Goal: Task Accomplishment & Management: Use online tool/utility

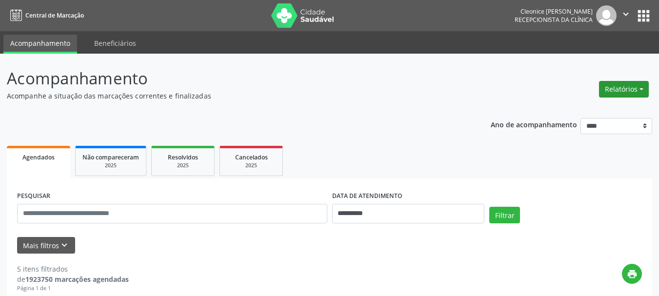
click at [620, 83] on button "Relatórios" at bounding box center [624, 89] width 50 height 17
click at [603, 109] on link "Agendamentos" at bounding box center [596, 110] width 105 height 14
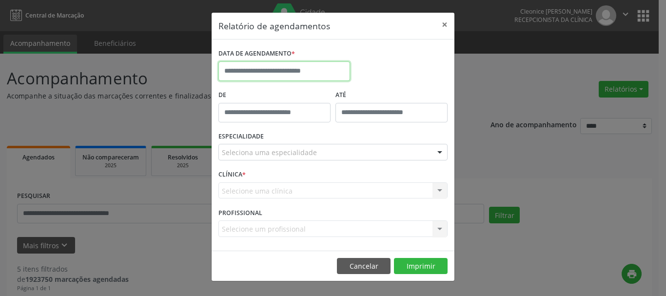
click at [307, 71] on input "text" at bounding box center [285, 71] width 132 height 20
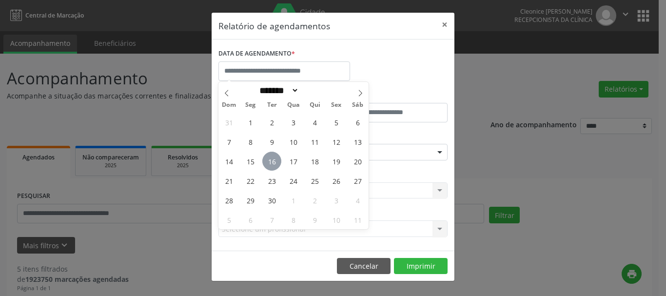
click at [274, 161] on span "16" at bounding box center [271, 161] width 19 height 19
type input "**********"
click at [274, 161] on span "16" at bounding box center [271, 161] width 19 height 19
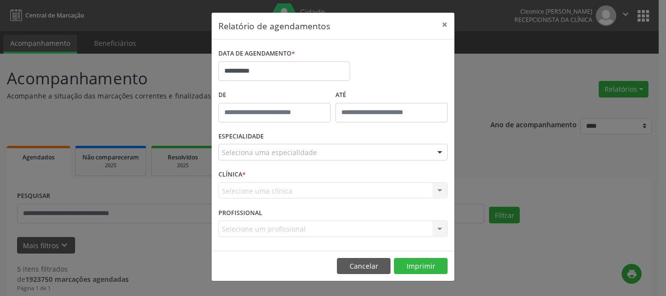
click at [388, 163] on div "ESPECIALIDADE Seleciona uma especialidade Todas as especialidades Alergologia A…" at bounding box center [333, 148] width 234 height 38
click at [398, 164] on div "ESPECIALIDADE Seleciona uma especialidade Todas as especialidades Alergologia A…" at bounding box center [333, 148] width 234 height 38
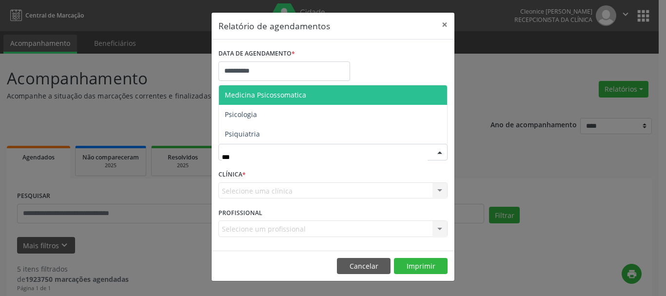
type input "****"
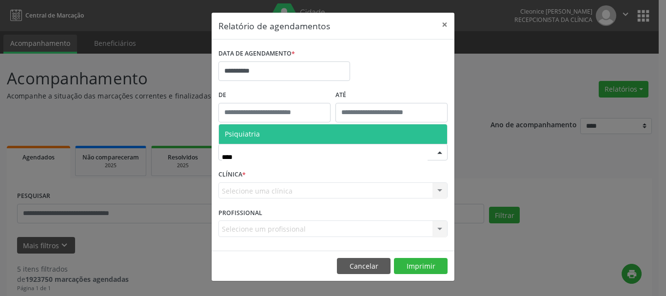
click at [308, 133] on span "Psiquiatria" at bounding box center [333, 134] width 228 height 20
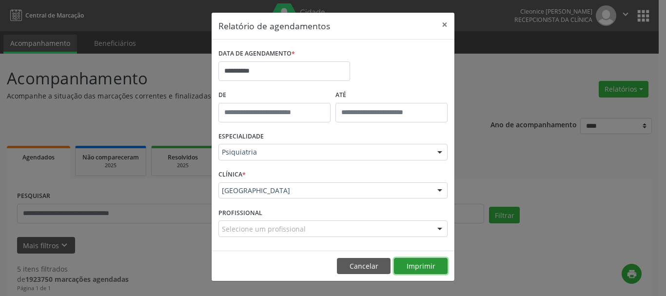
click at [417, 270] on button "Imprimir" at bounding box center [421, 266] width 54 height 17
